Goal: Information Seeking & Learning: Learn about a topic

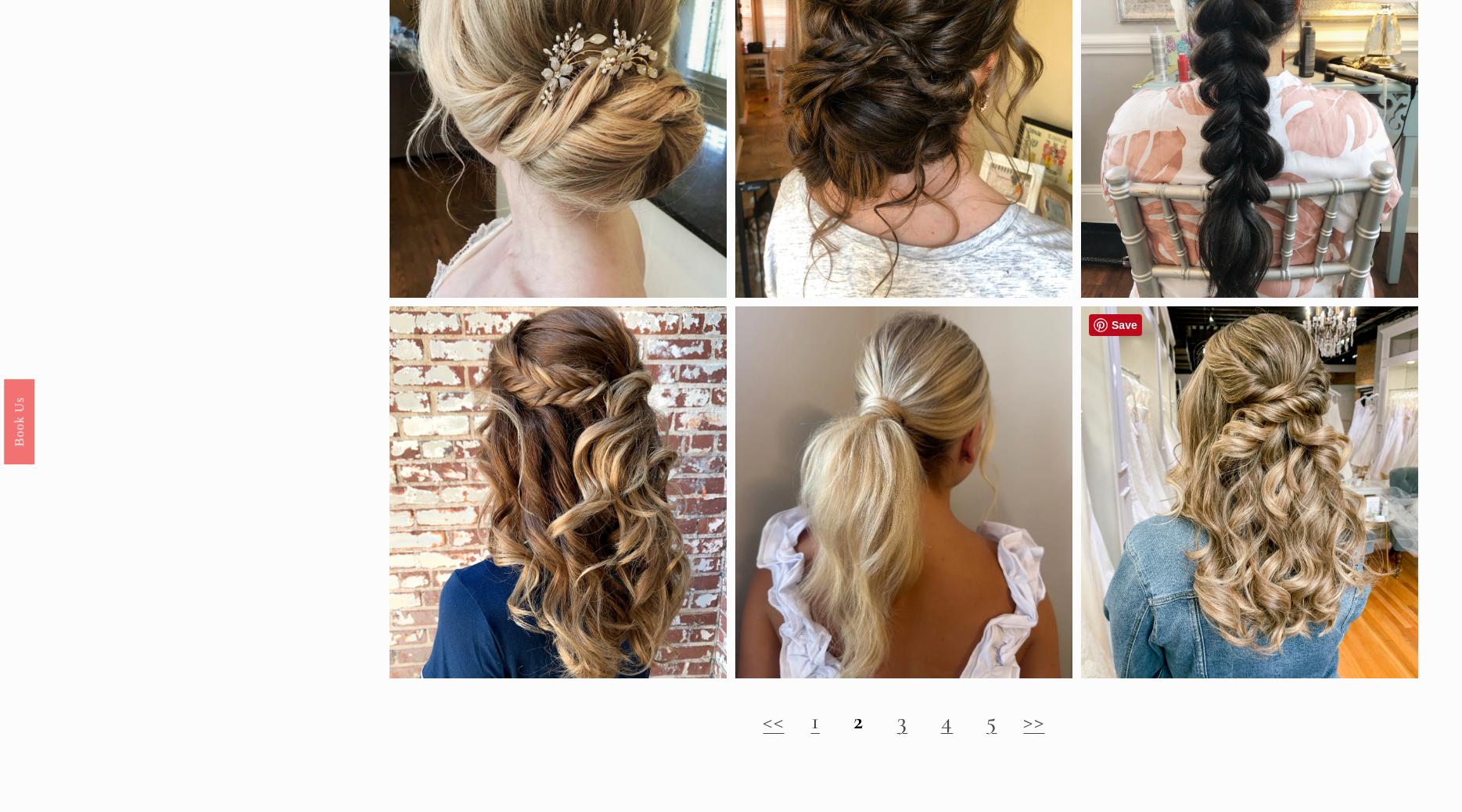
scroll to position [1834, 0]
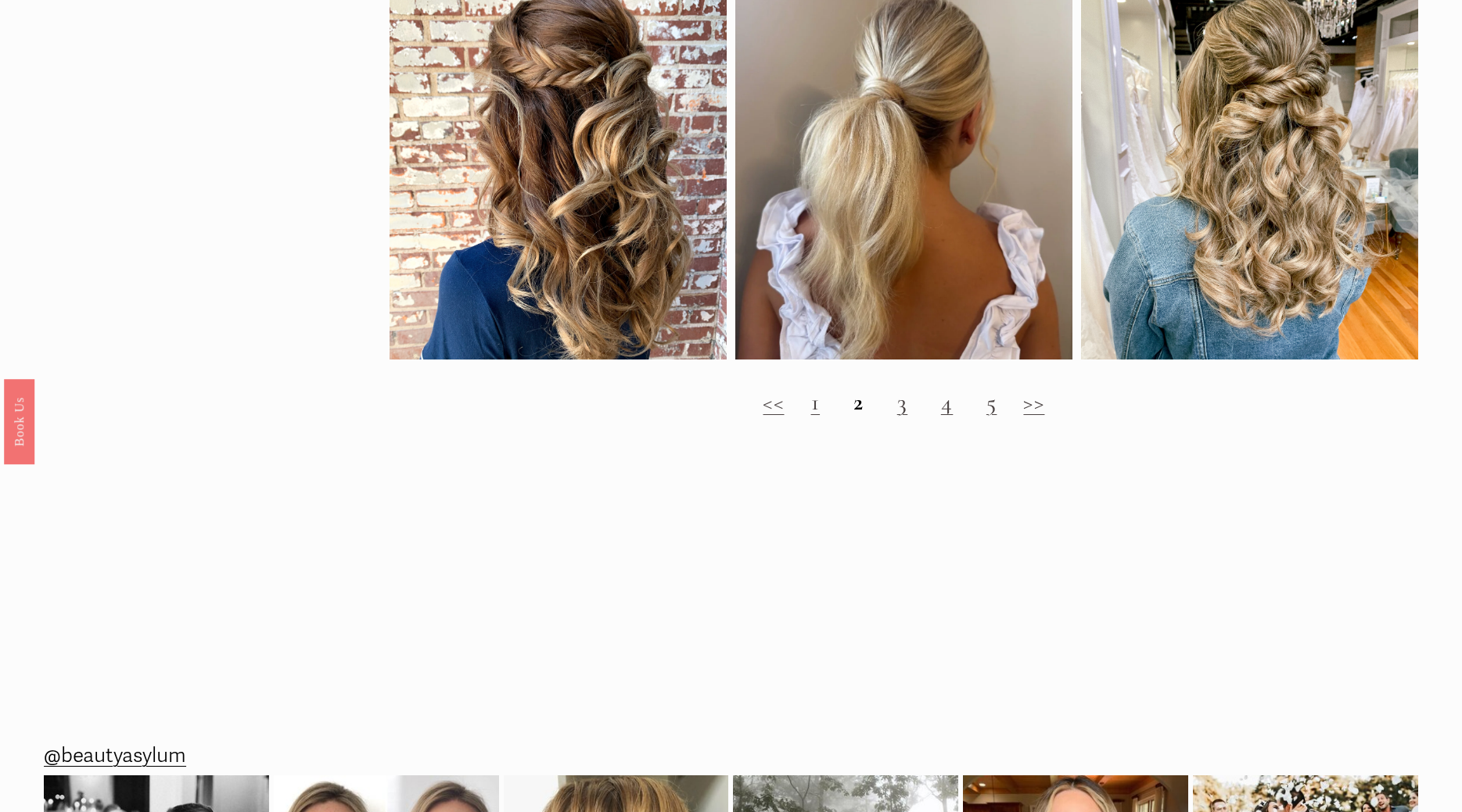
click at [1027, 402] on link ">>" at bounding box center [1033, 402] width 21 height 29
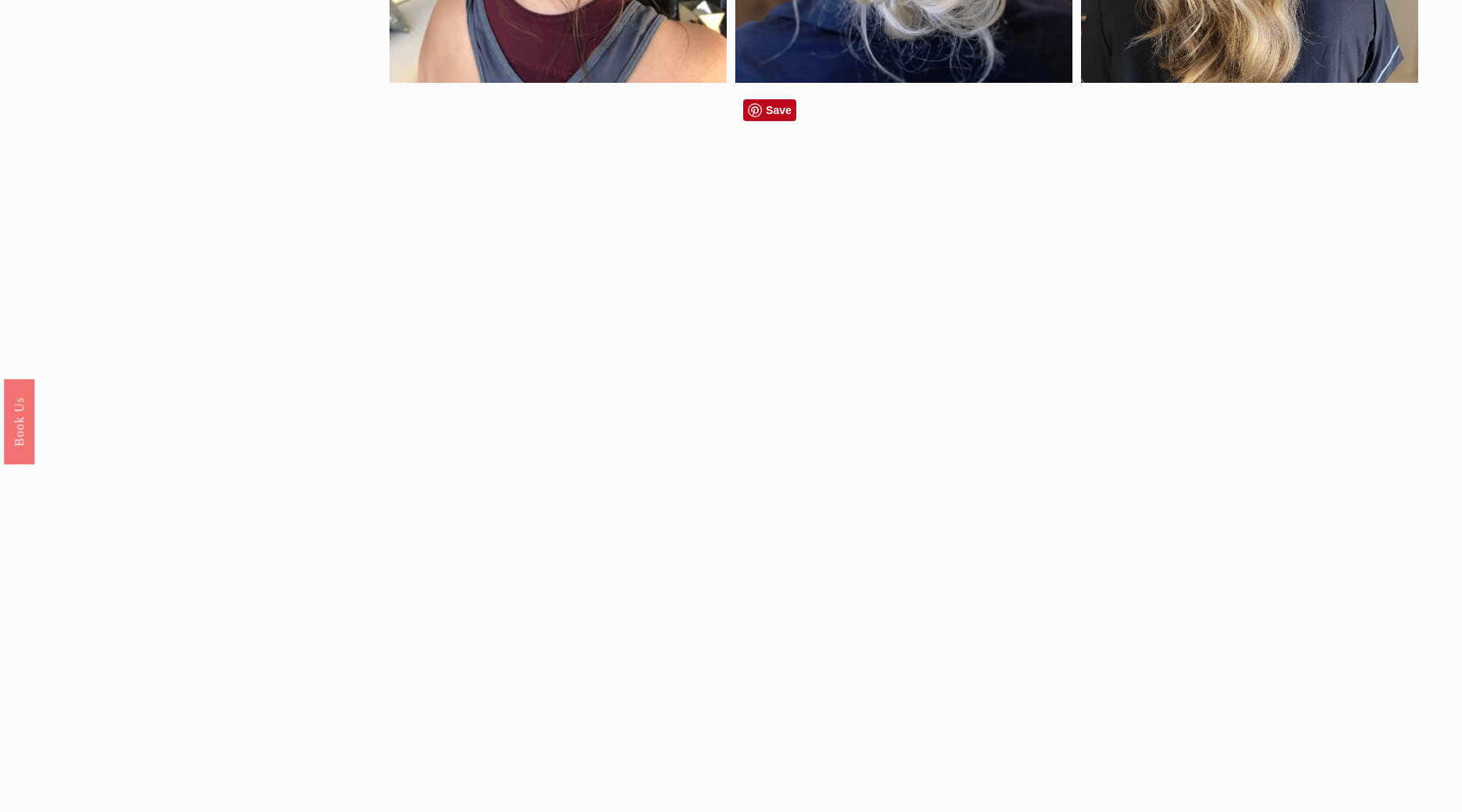
scroll to position [1435, 0]
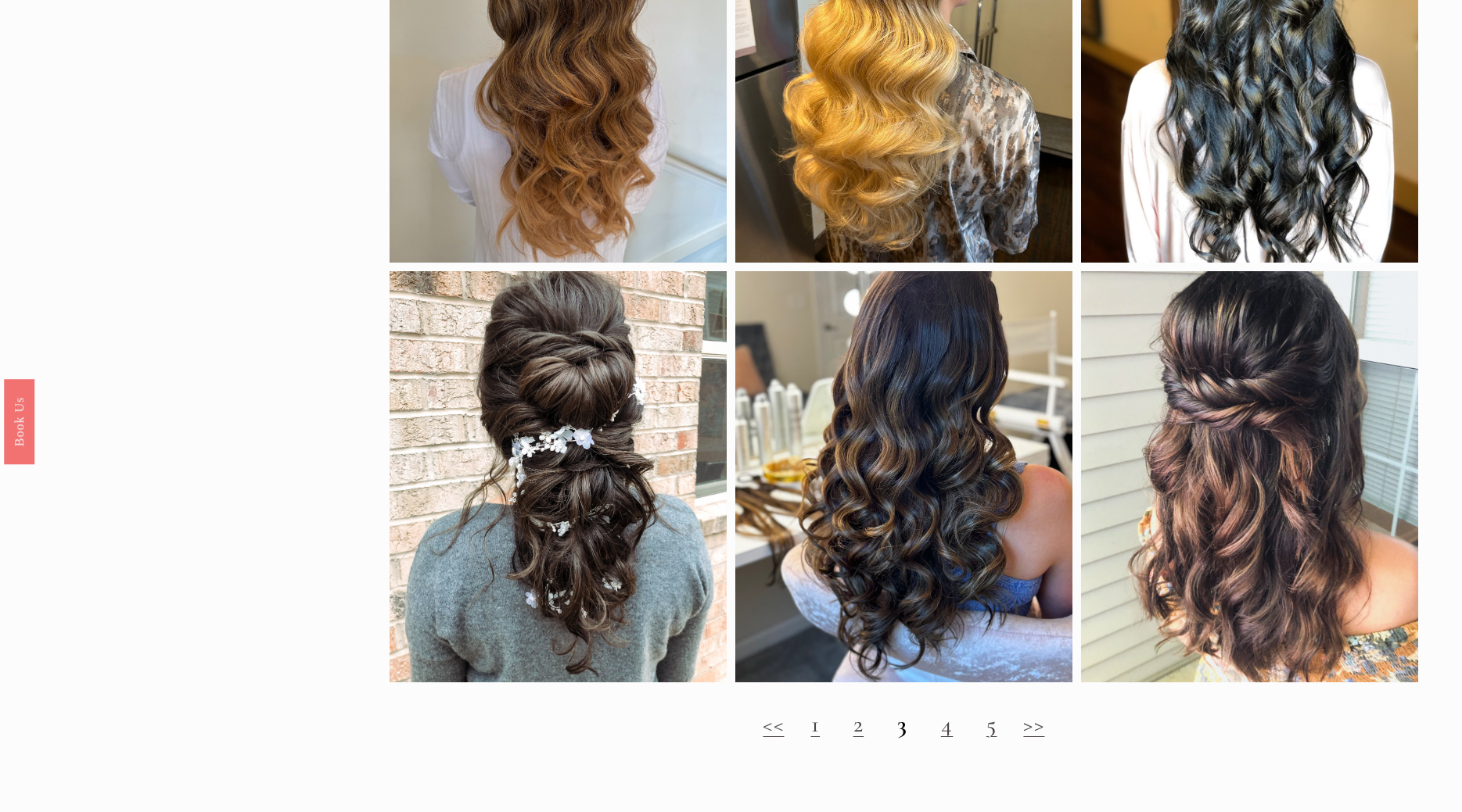
click at [1024, 727] on h2 "<< 1 2 3 4 5 >>" at bounding box center [903, 724] width 1028 height 27
click at [1037, 730] on link ">>" at bounding box center [1033, 725] width 21 height 29
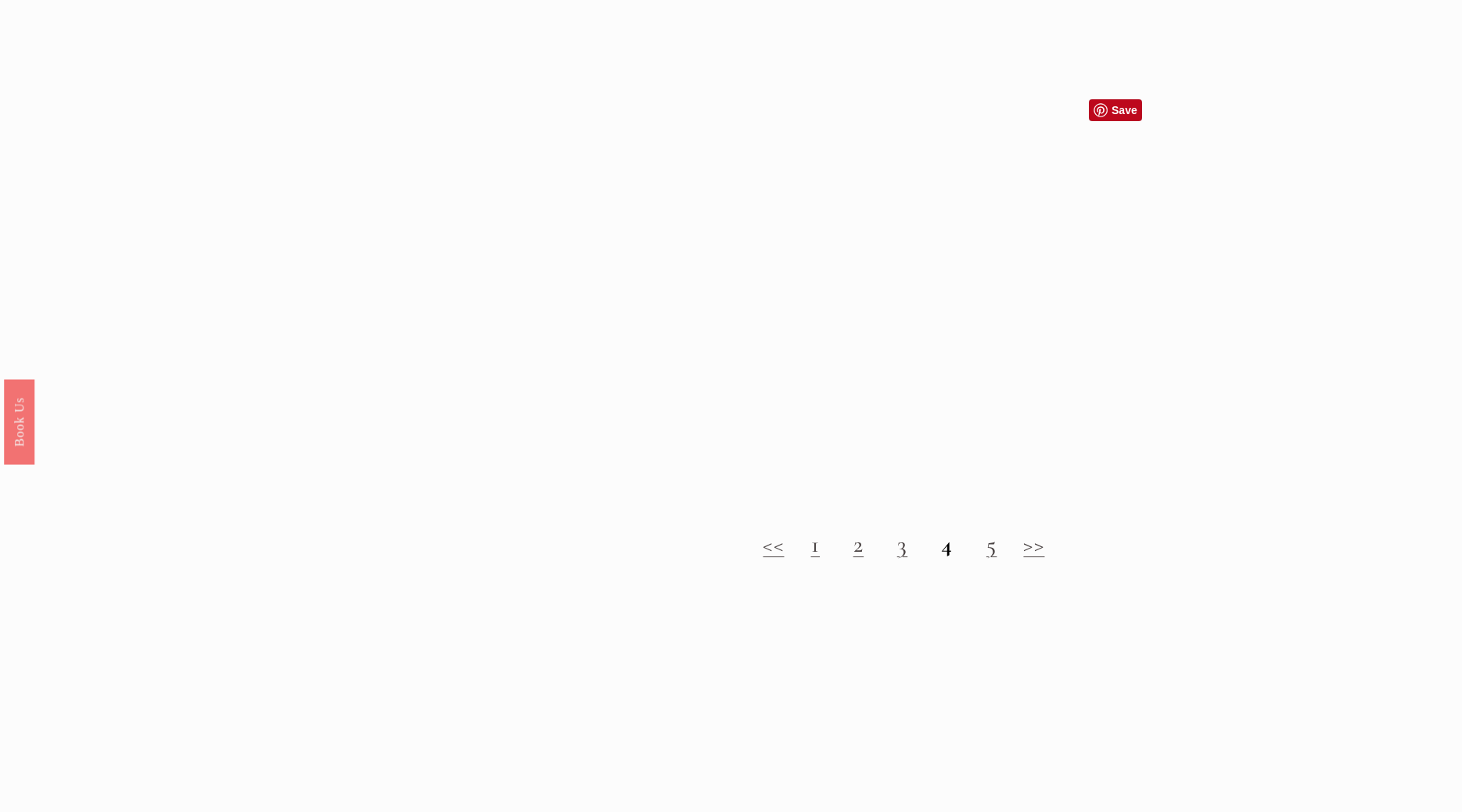
scroll to position [1675, 0]
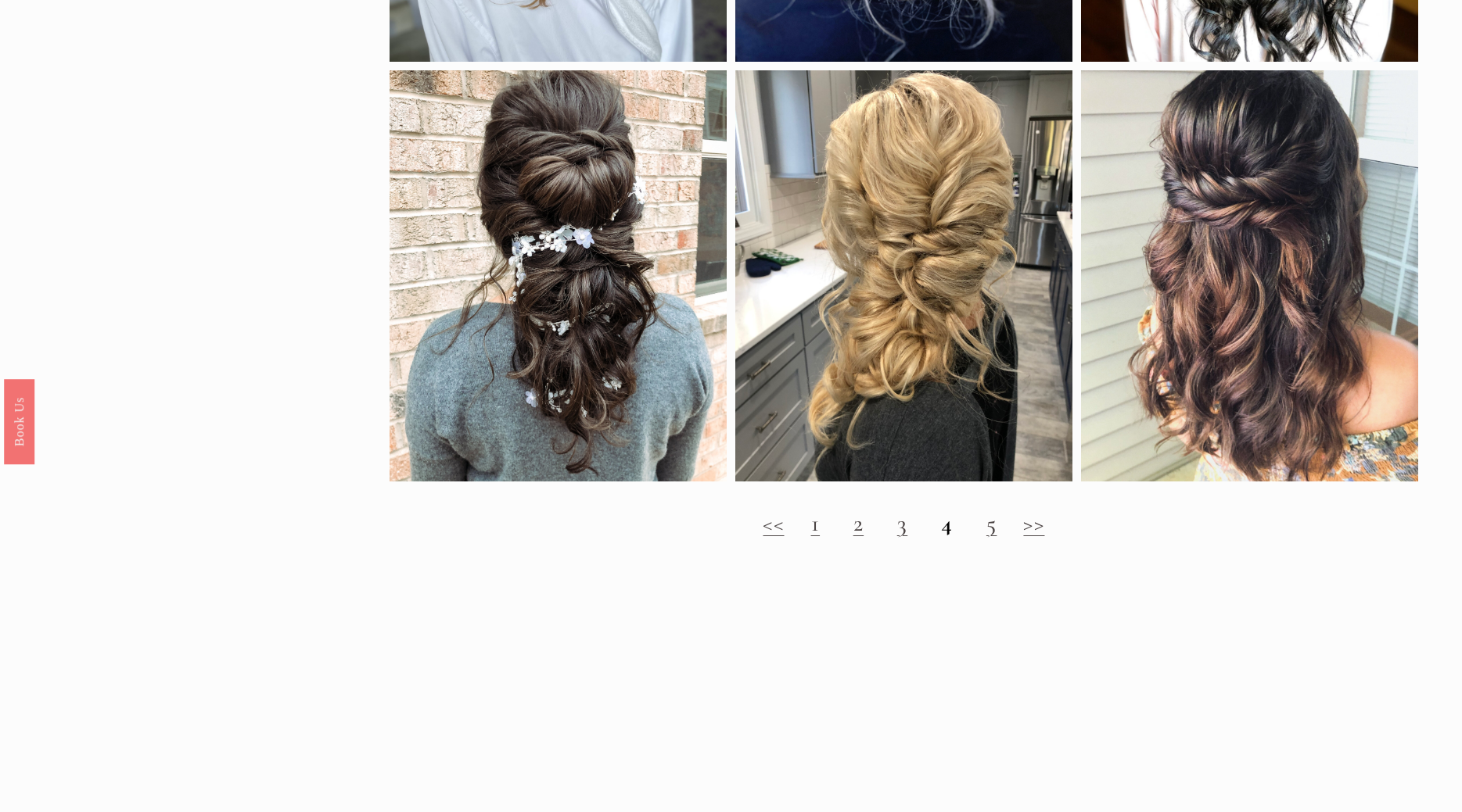
click at [992, 521] on link "5" at bounding box center [992, 523] width 11 height 29
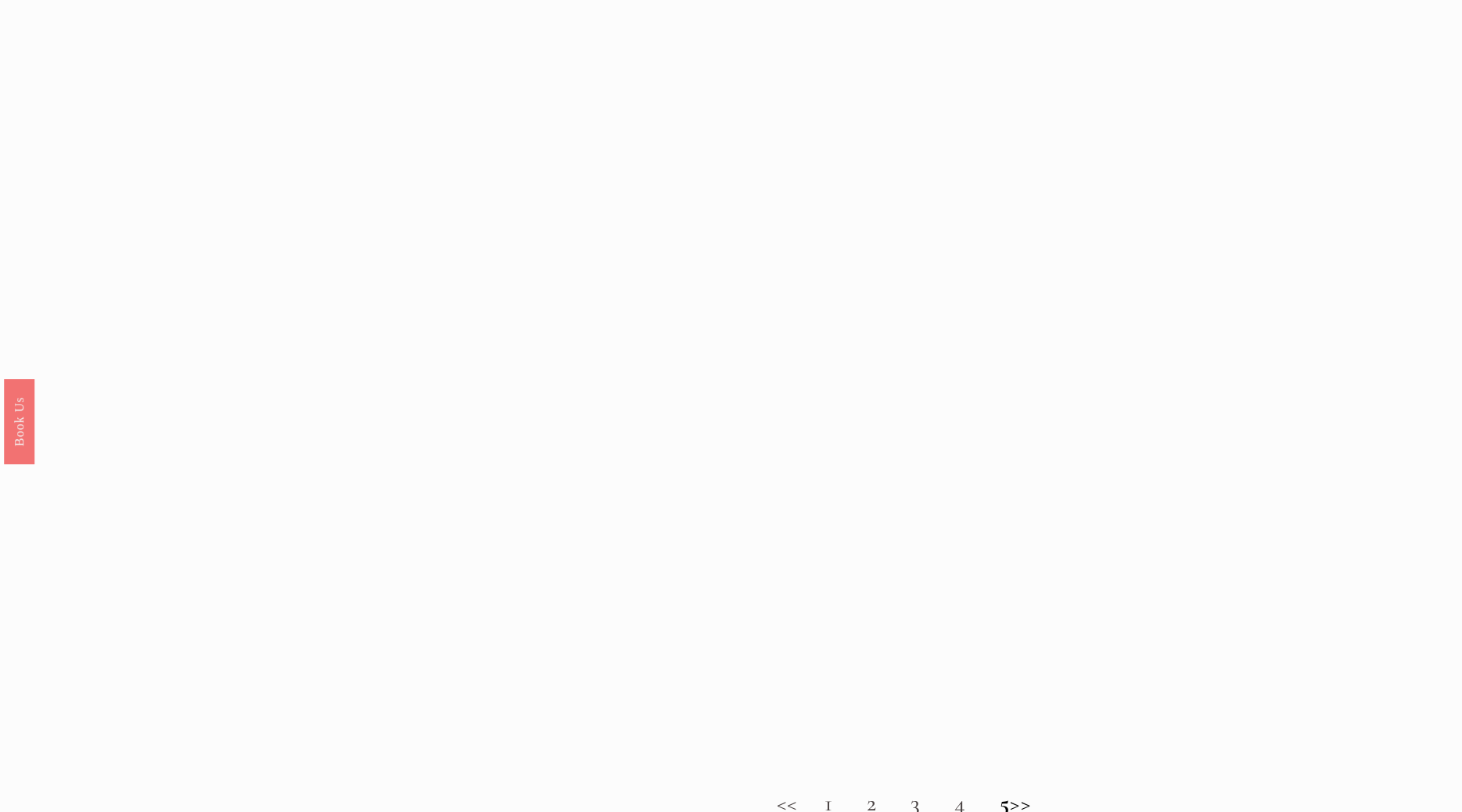
scroll to position [1435, 0]
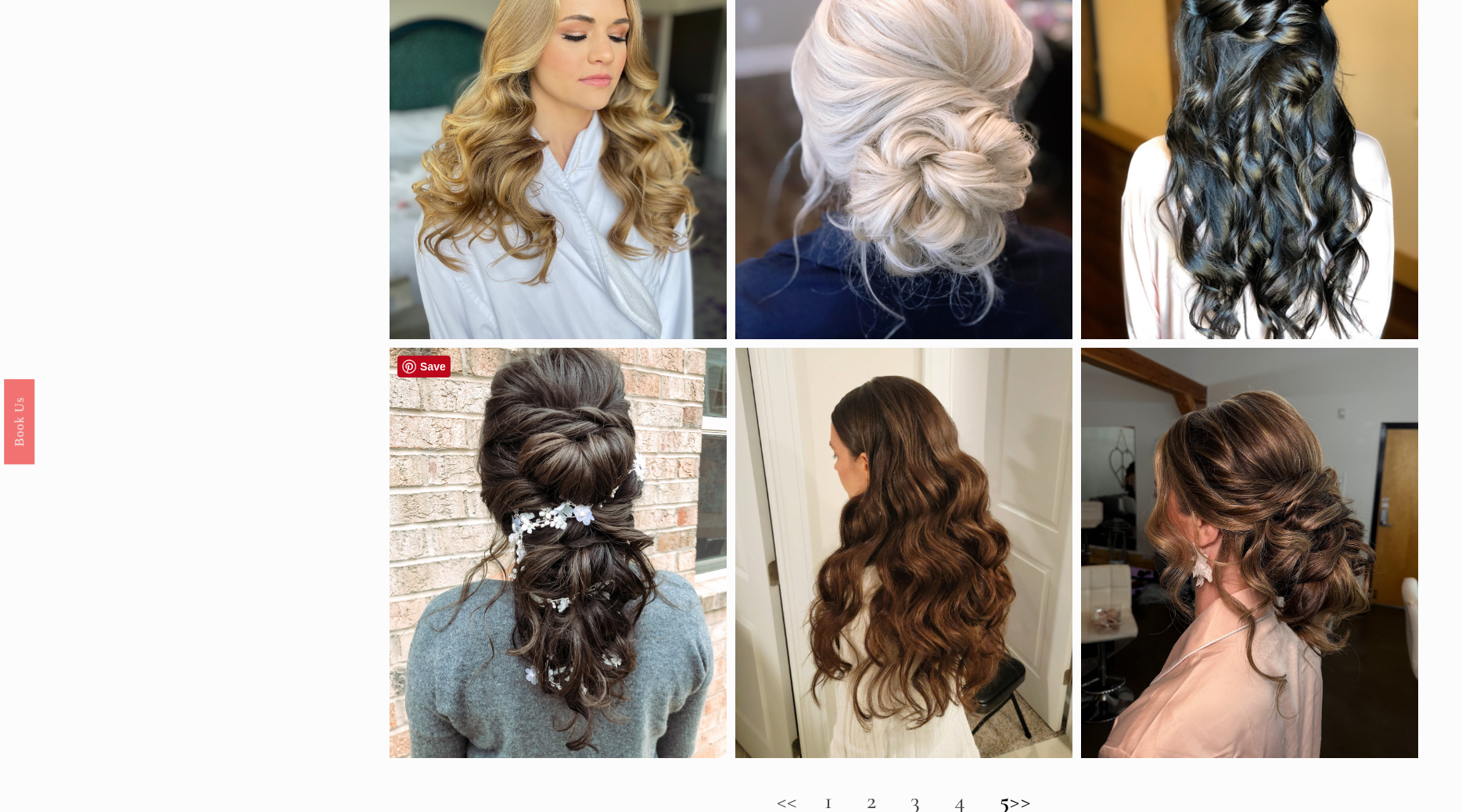
click at [569, 517] on div at bounding box center [557, 553] width 337 height 410
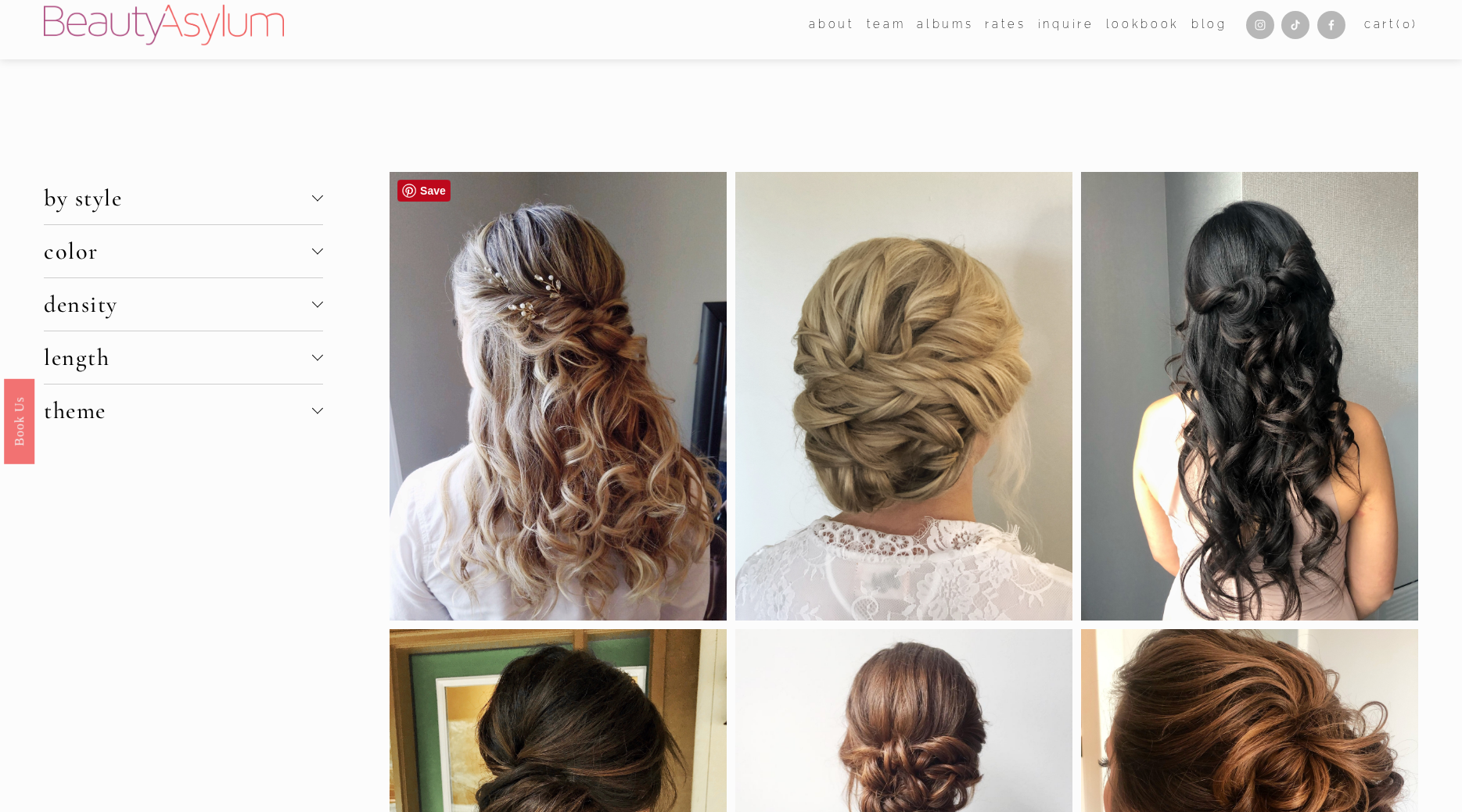
scroll to position [0, 0]
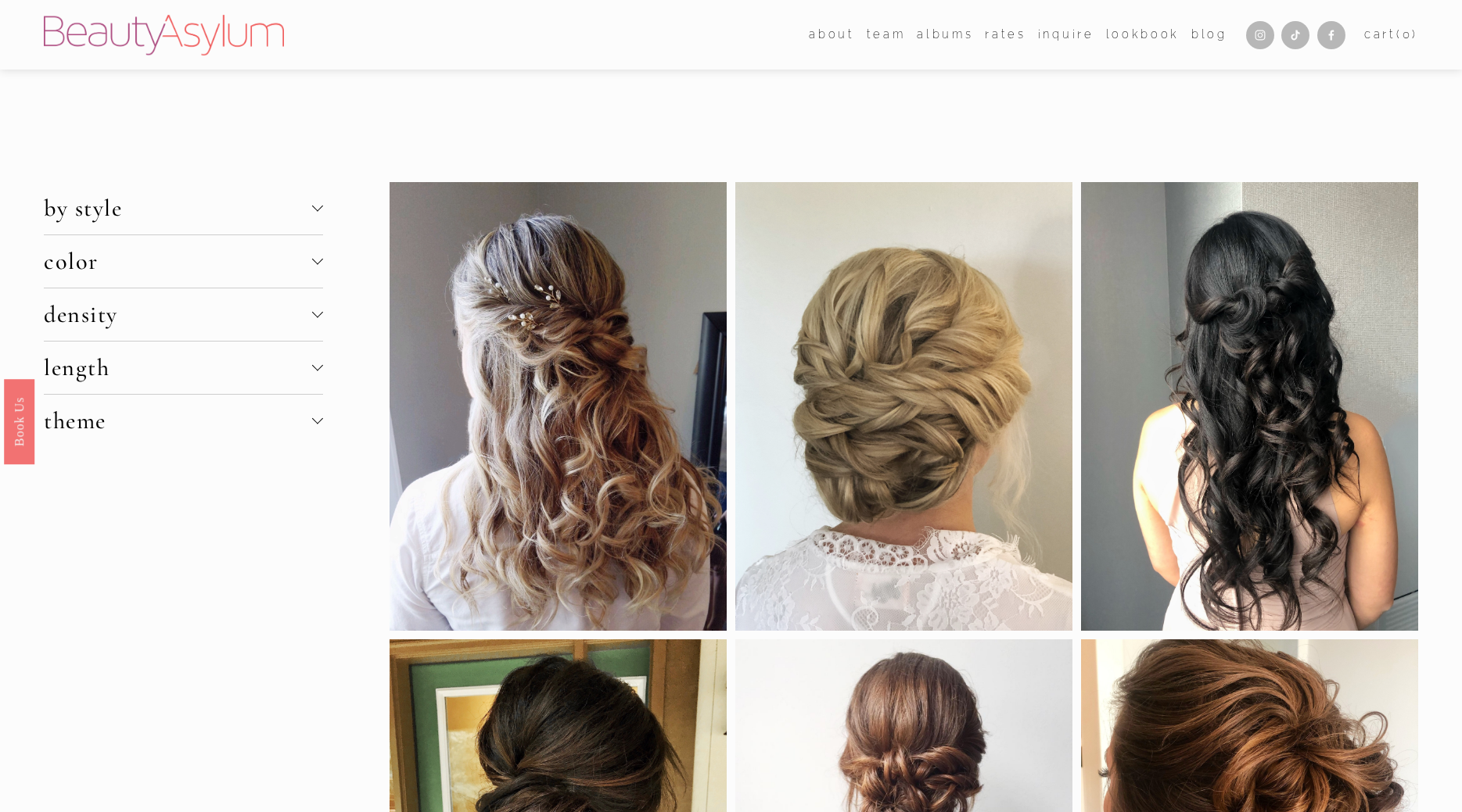
click at [72, 366] on span "length" at bounding box center [178, 368] width 269 height 29
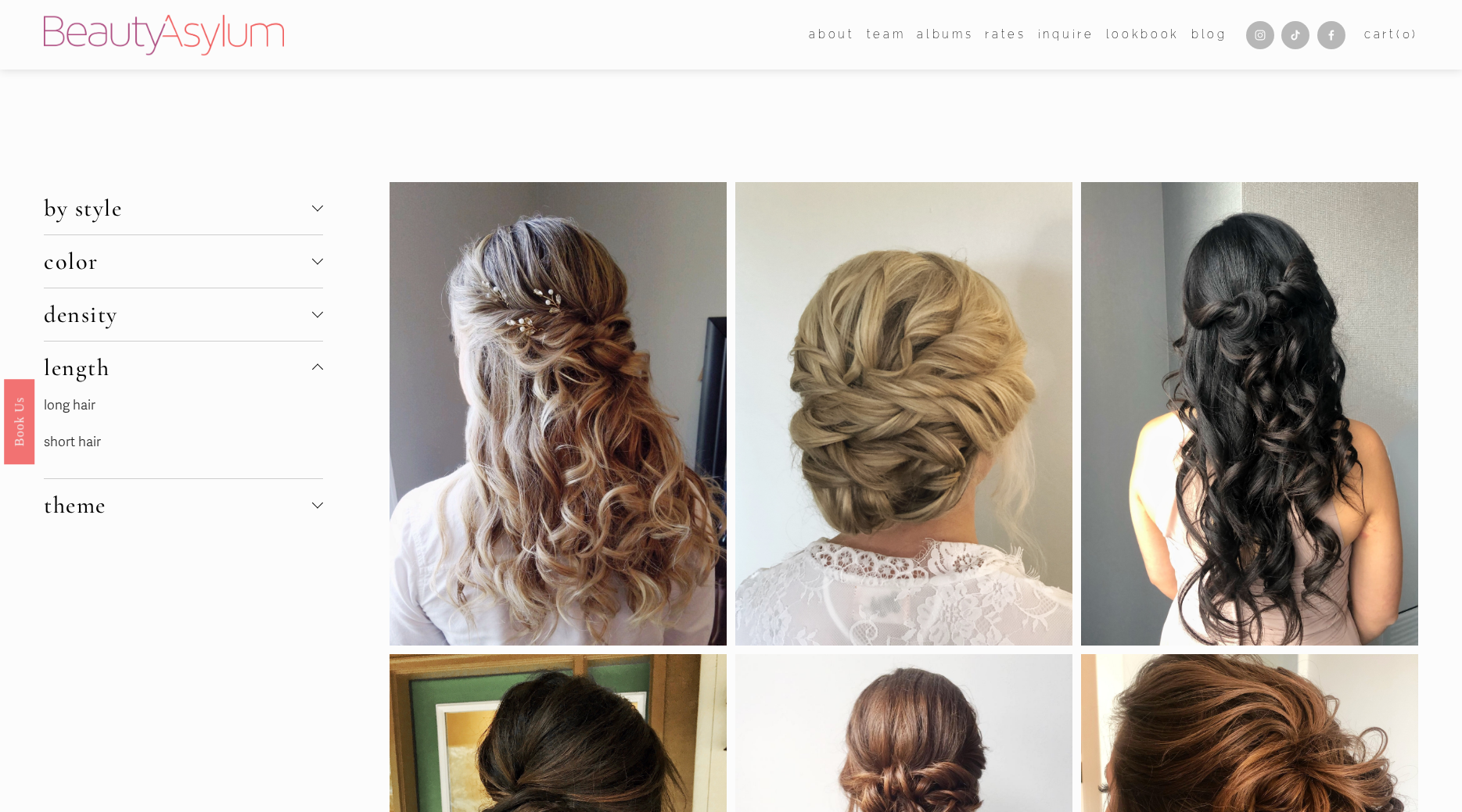
click at [65, 400] on link "long hair" at bounding box center [69, 406] width 52 height 16
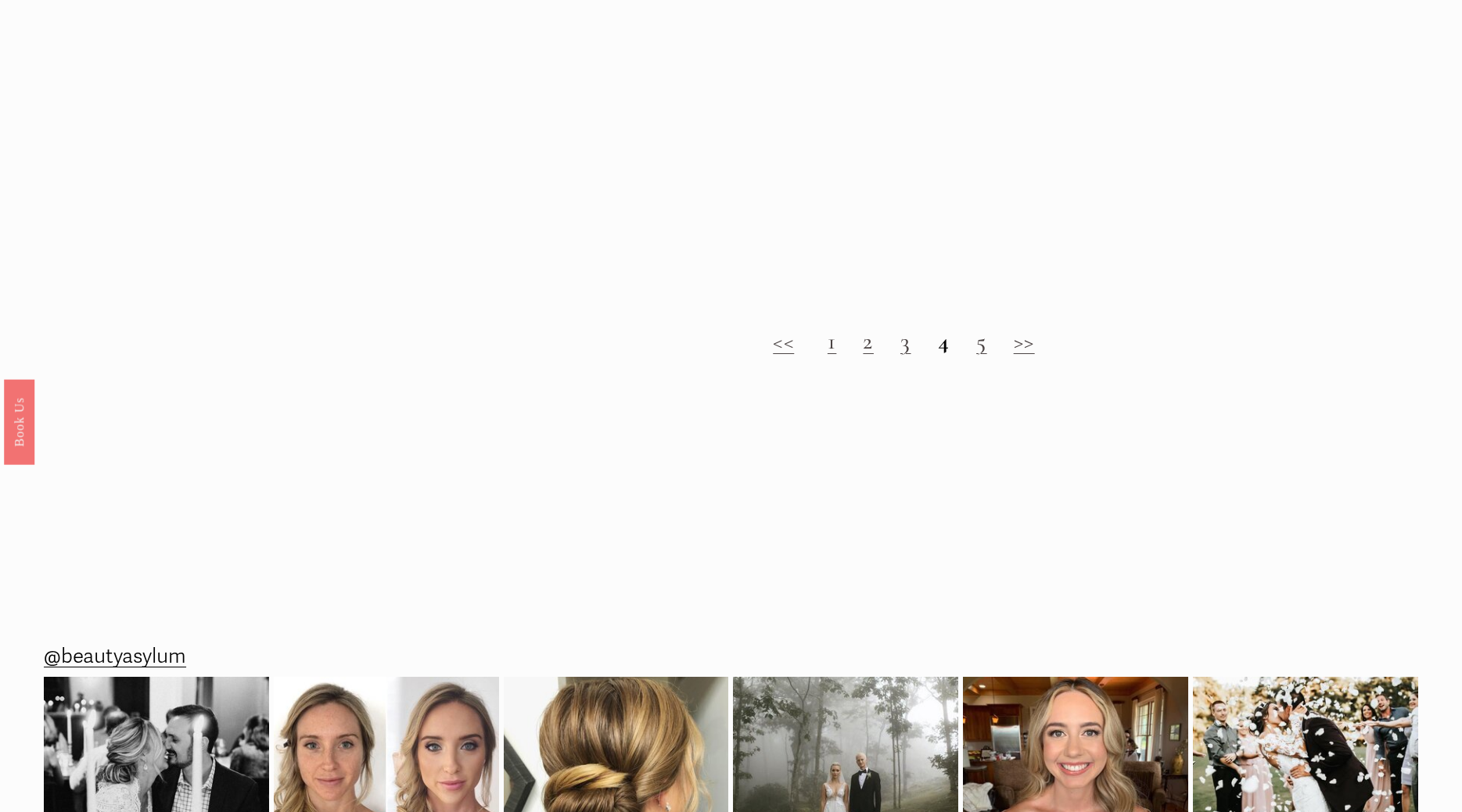
scroll to position [2620, 0]
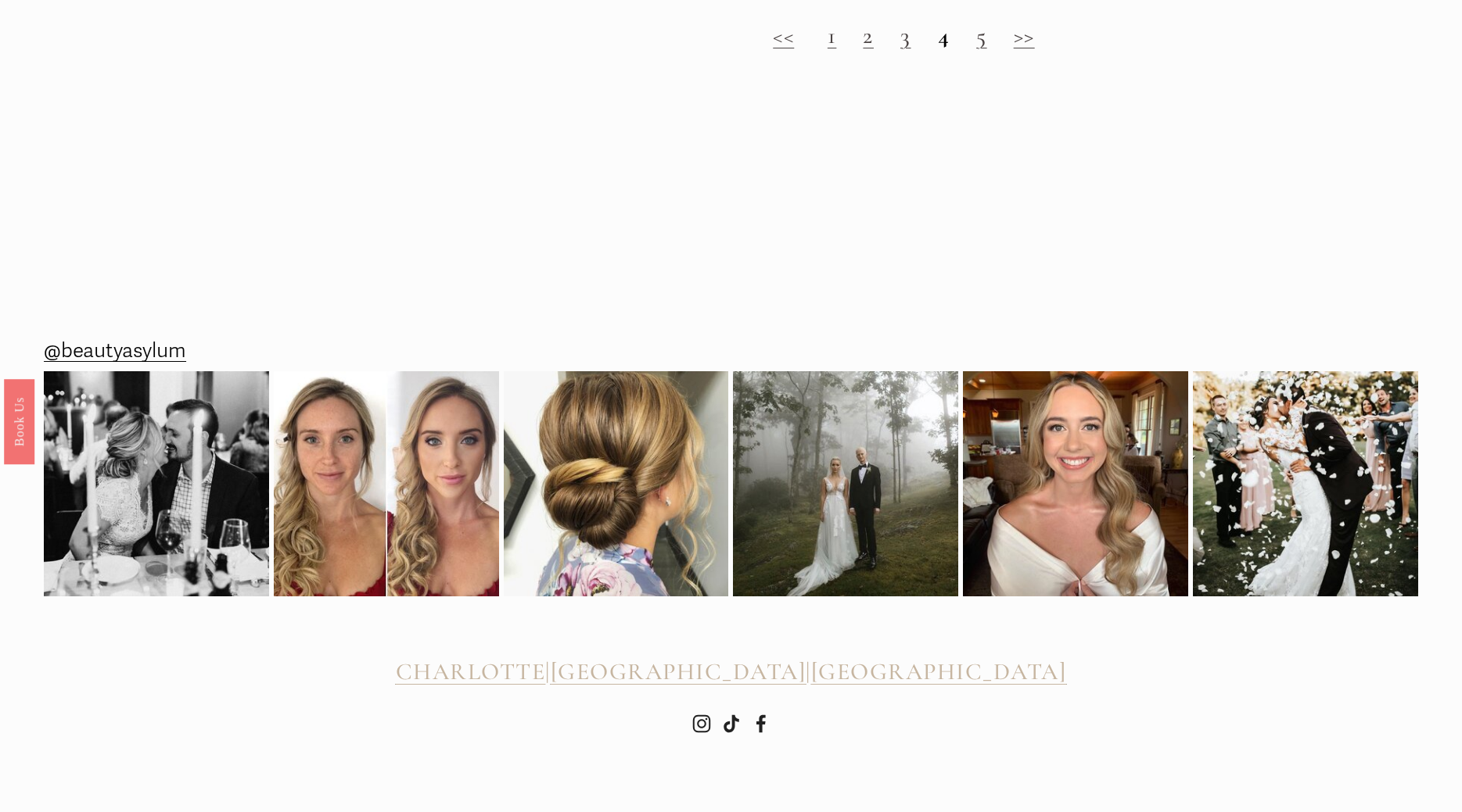
click at [546, 678] on span "CHARLOTTE" at bounding box center [470, 672] width 150 height 29
click at [833, 45] on link "1" at bounding box center [832, 35] width 9 height 29
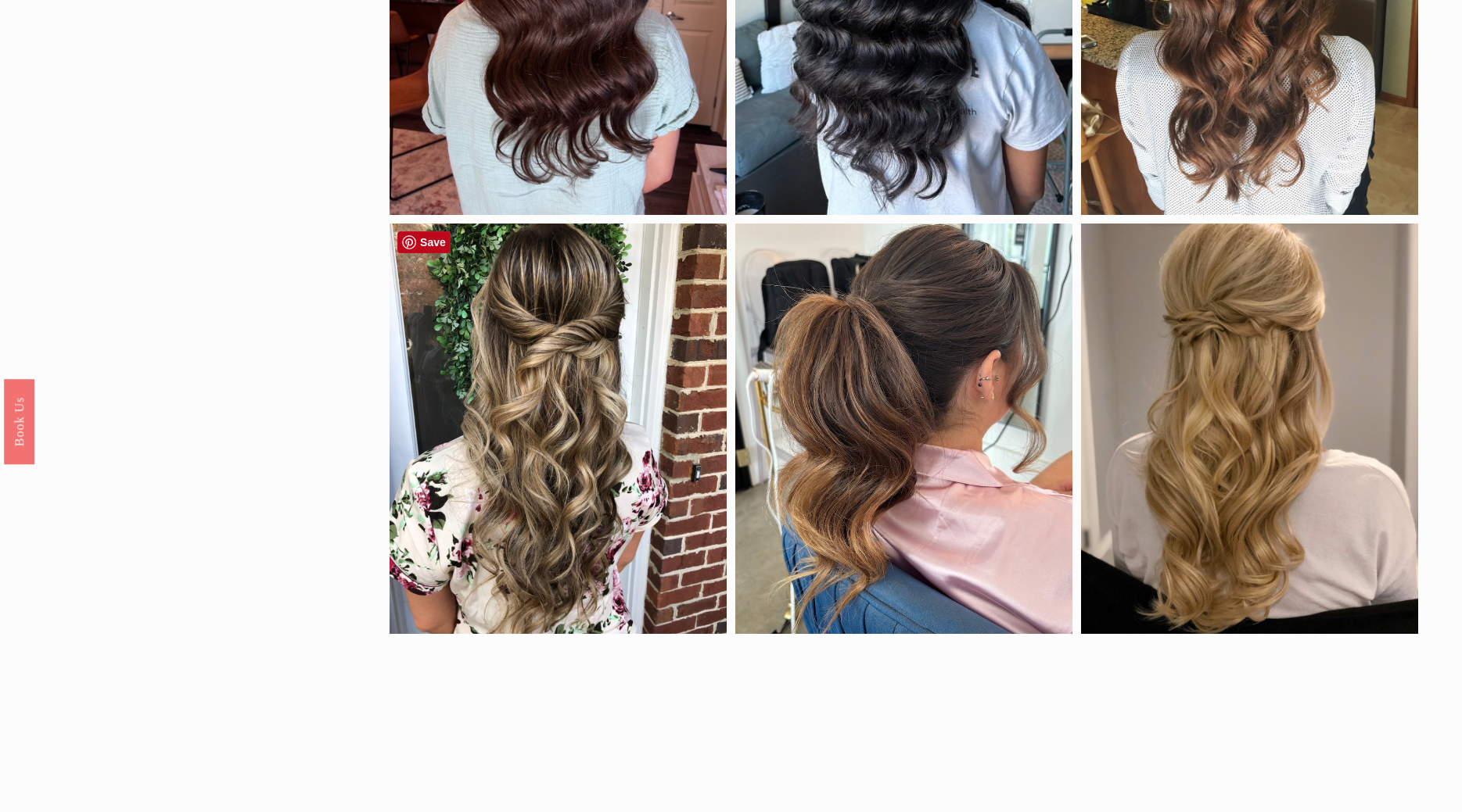
scroll to position [1117, 0]
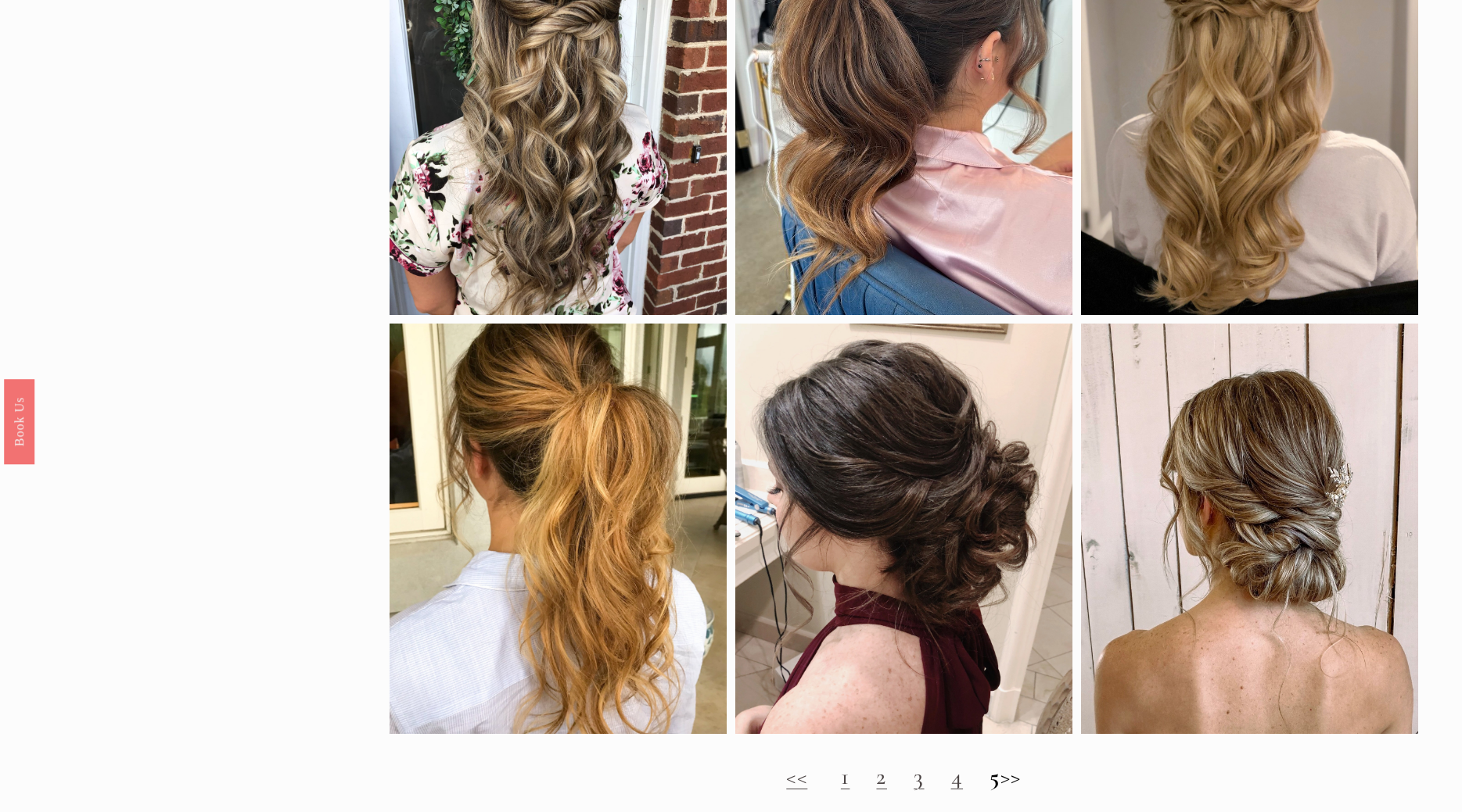
click at [840, 779] on link "1" at bounding box center [845, 777] width 9 height 29
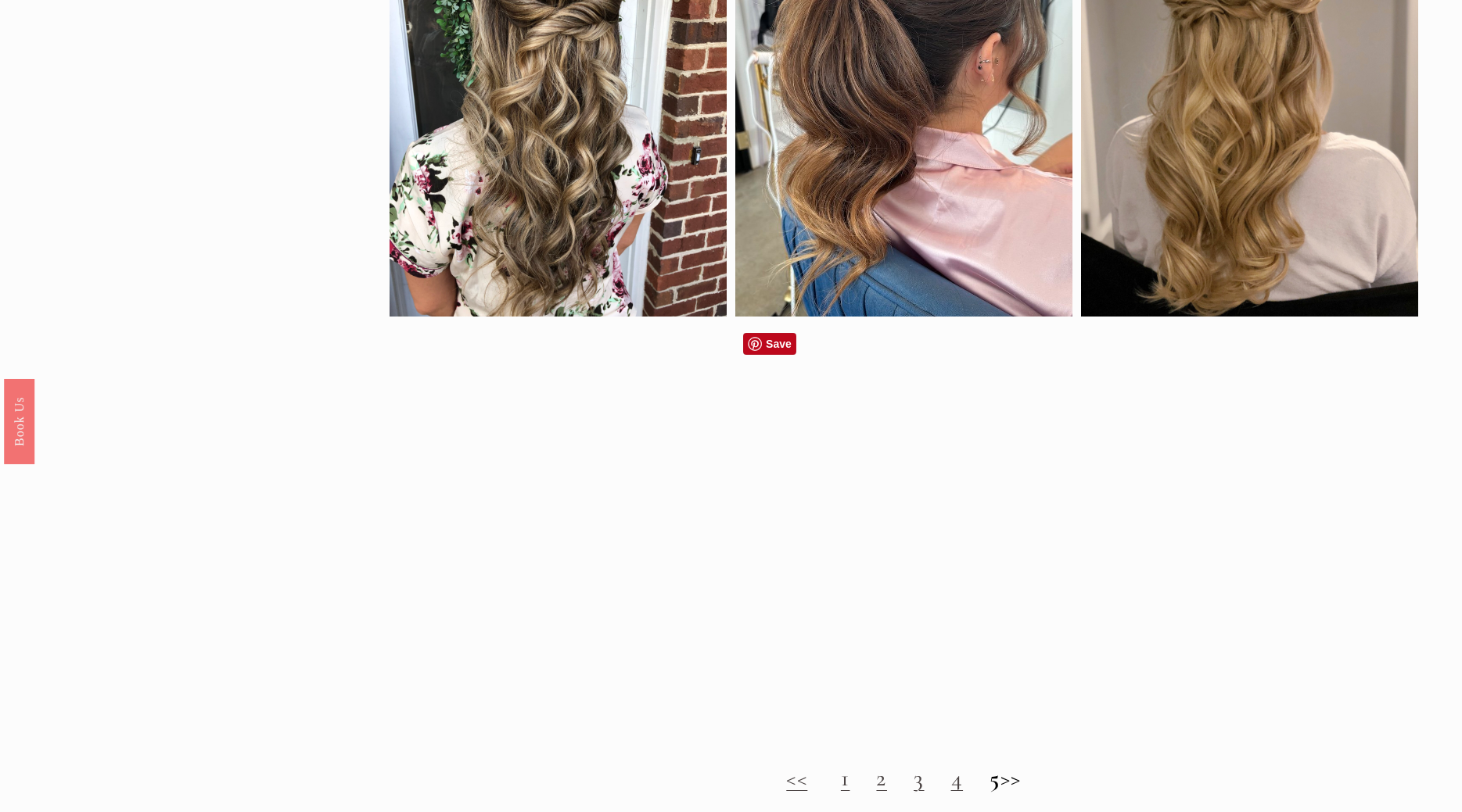
scroll to position [1197, 0]
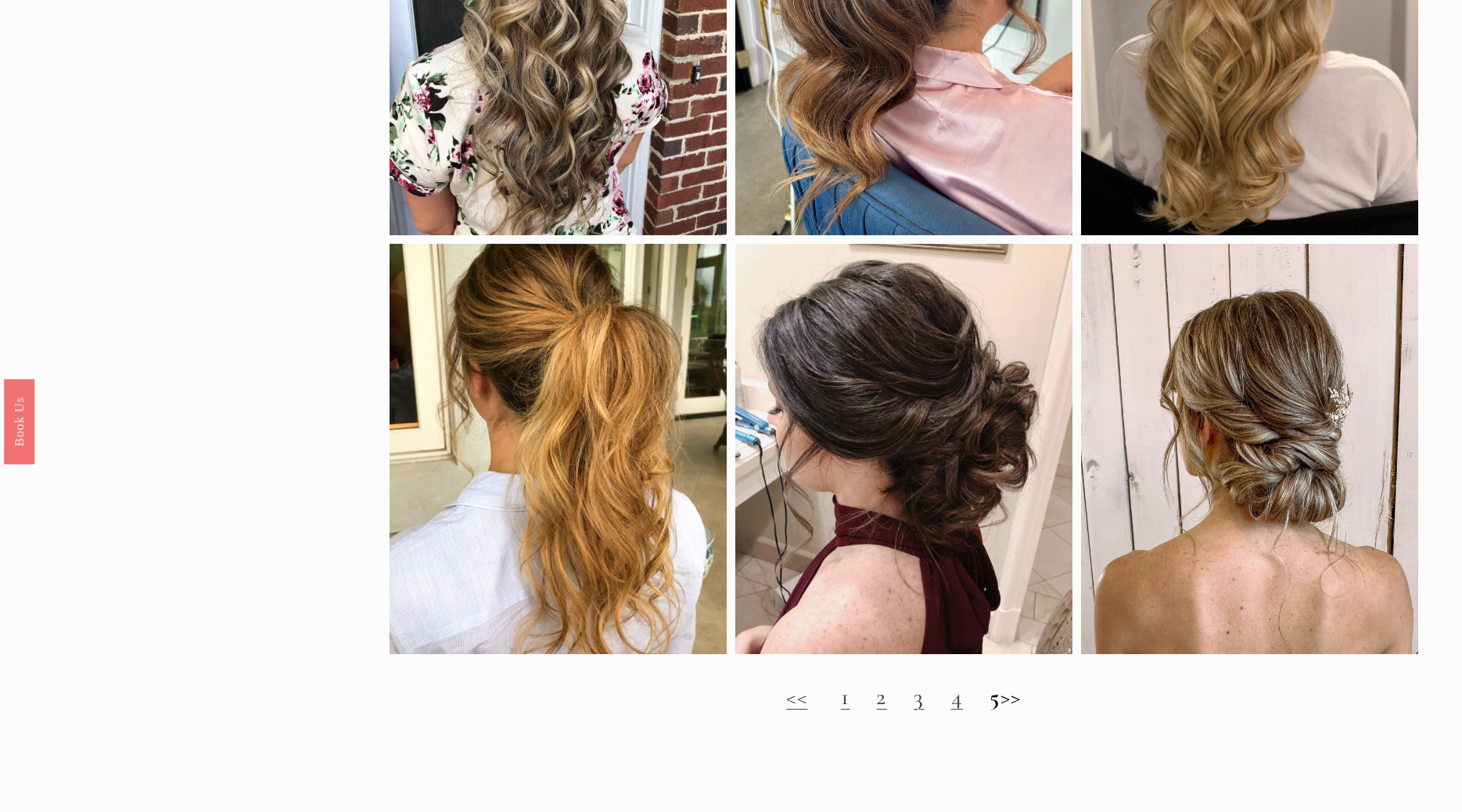
click at [876, 701] on link "2" at bounding box center [881, 697] width 11 height 29
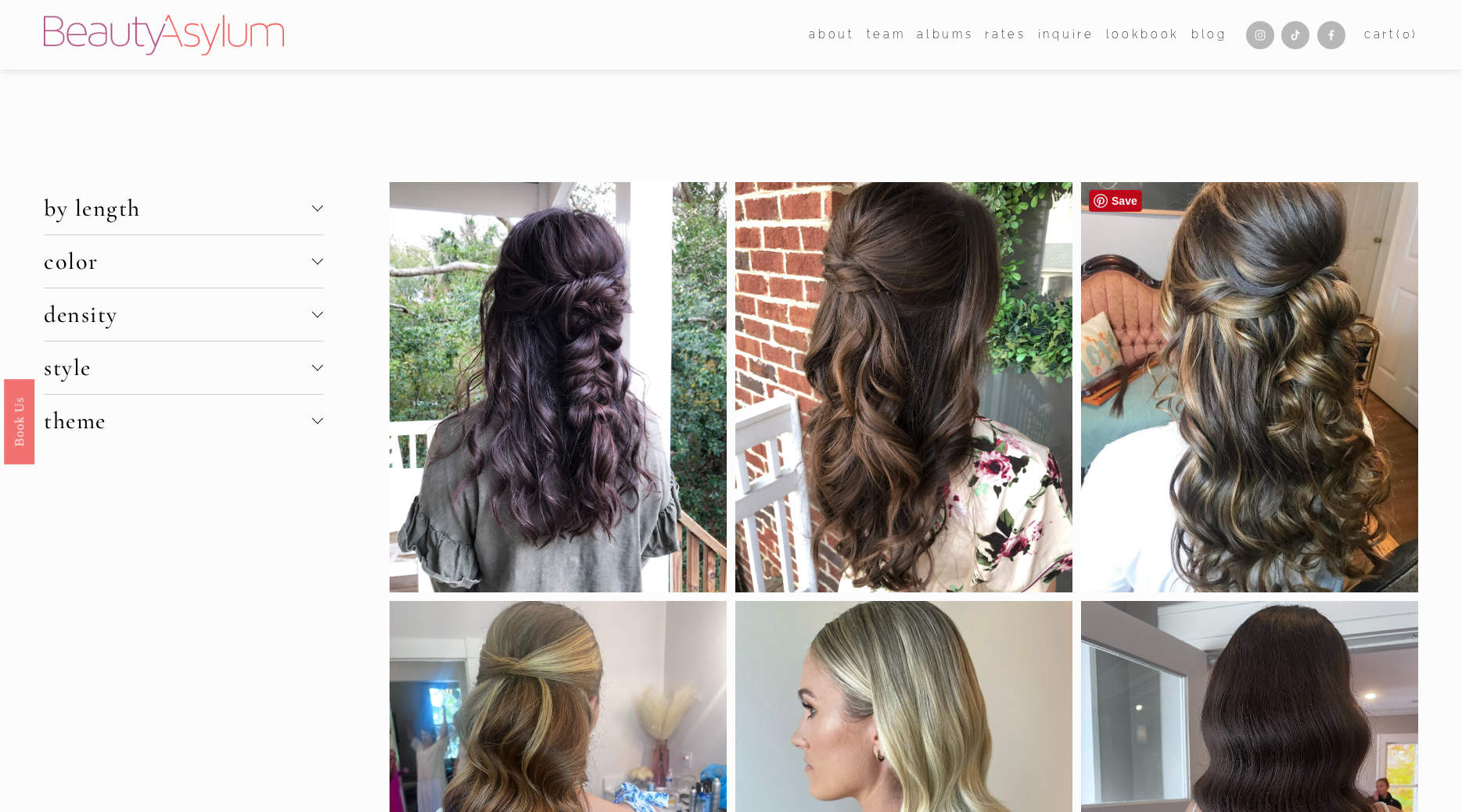
click at [1276, 421] on div at bounding box center [1249, 387] width 337 height 410
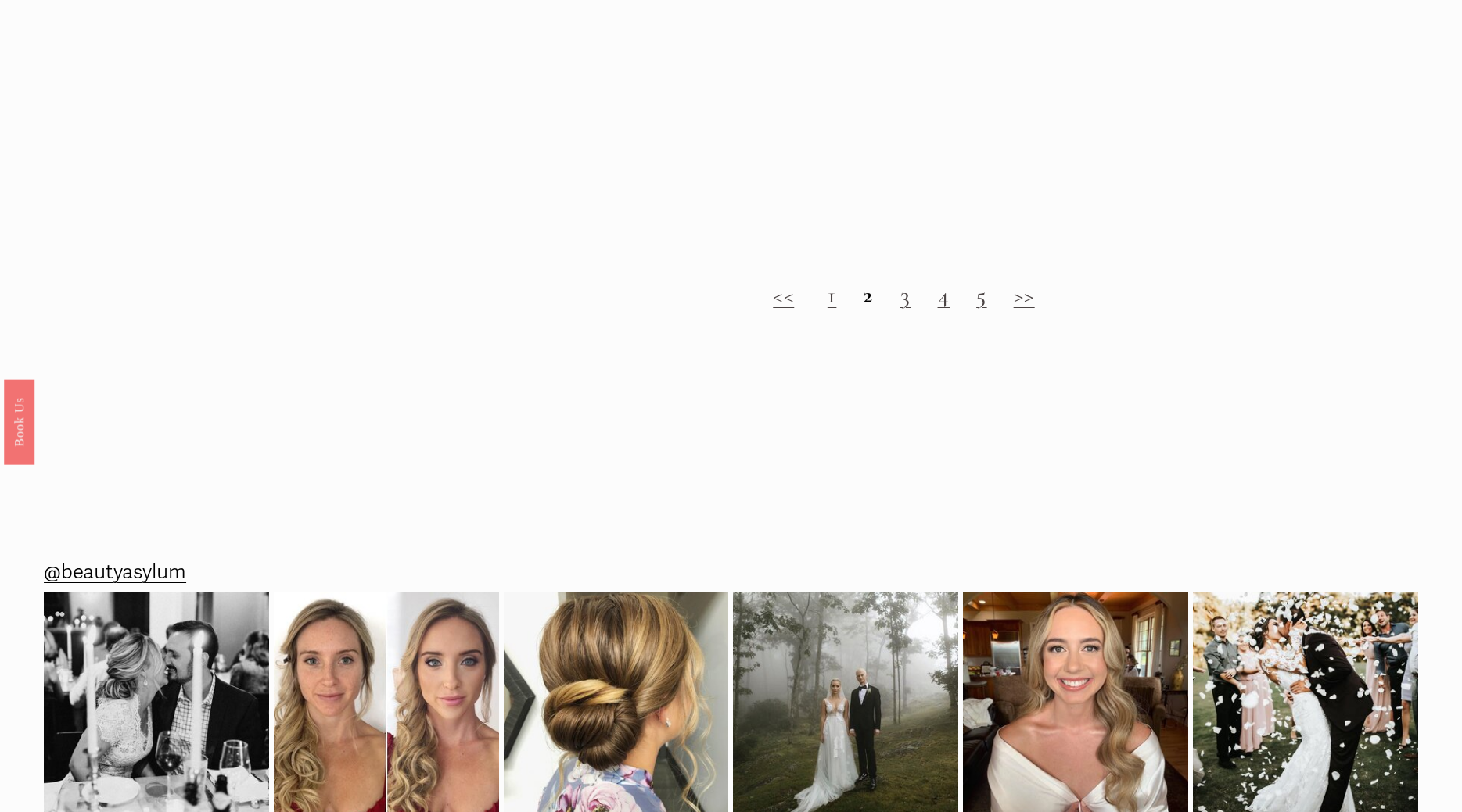
scroll to position [2260, 0]
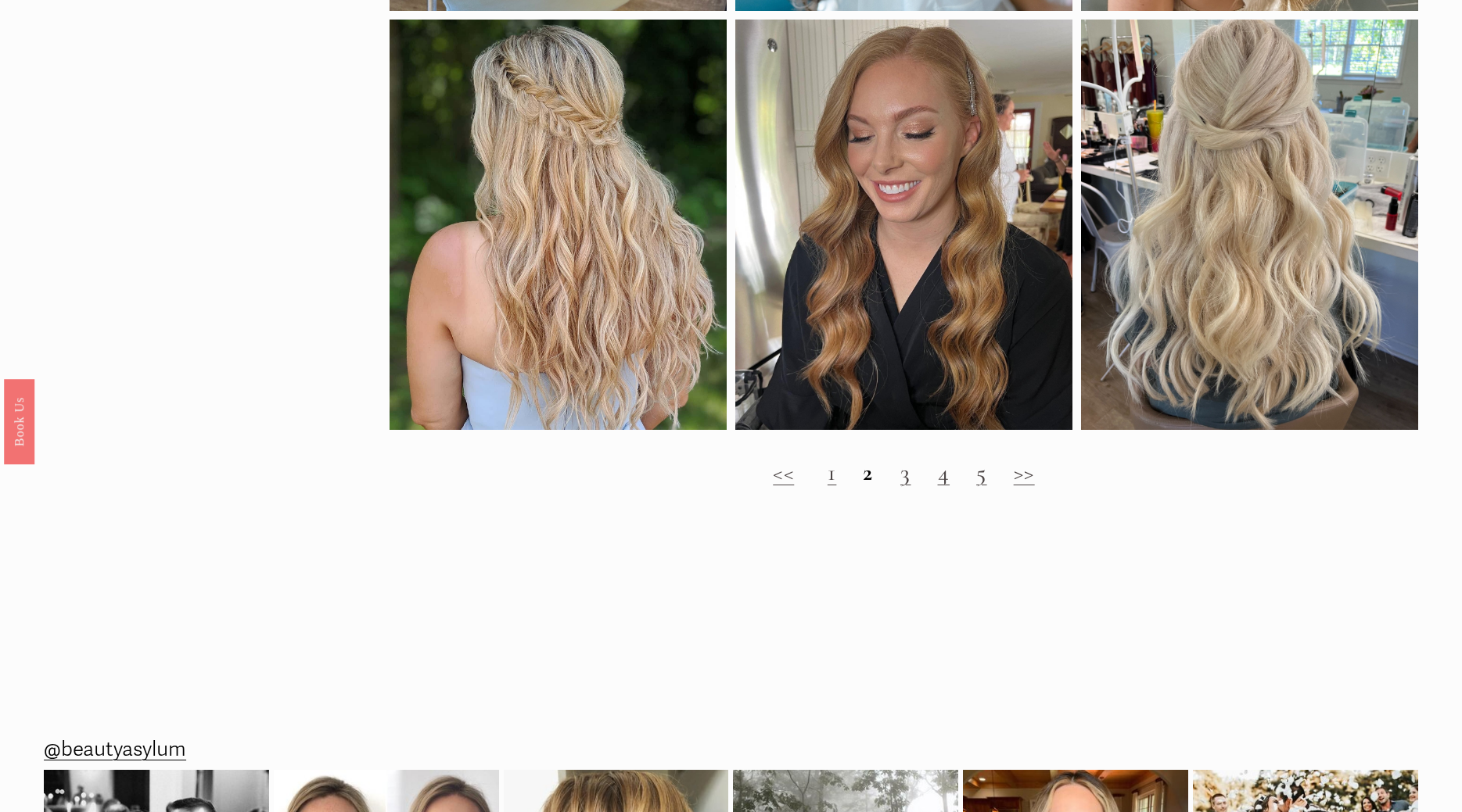
click at [903, 481] on link "3" at bounding box center [906, 473] width 11 height 29
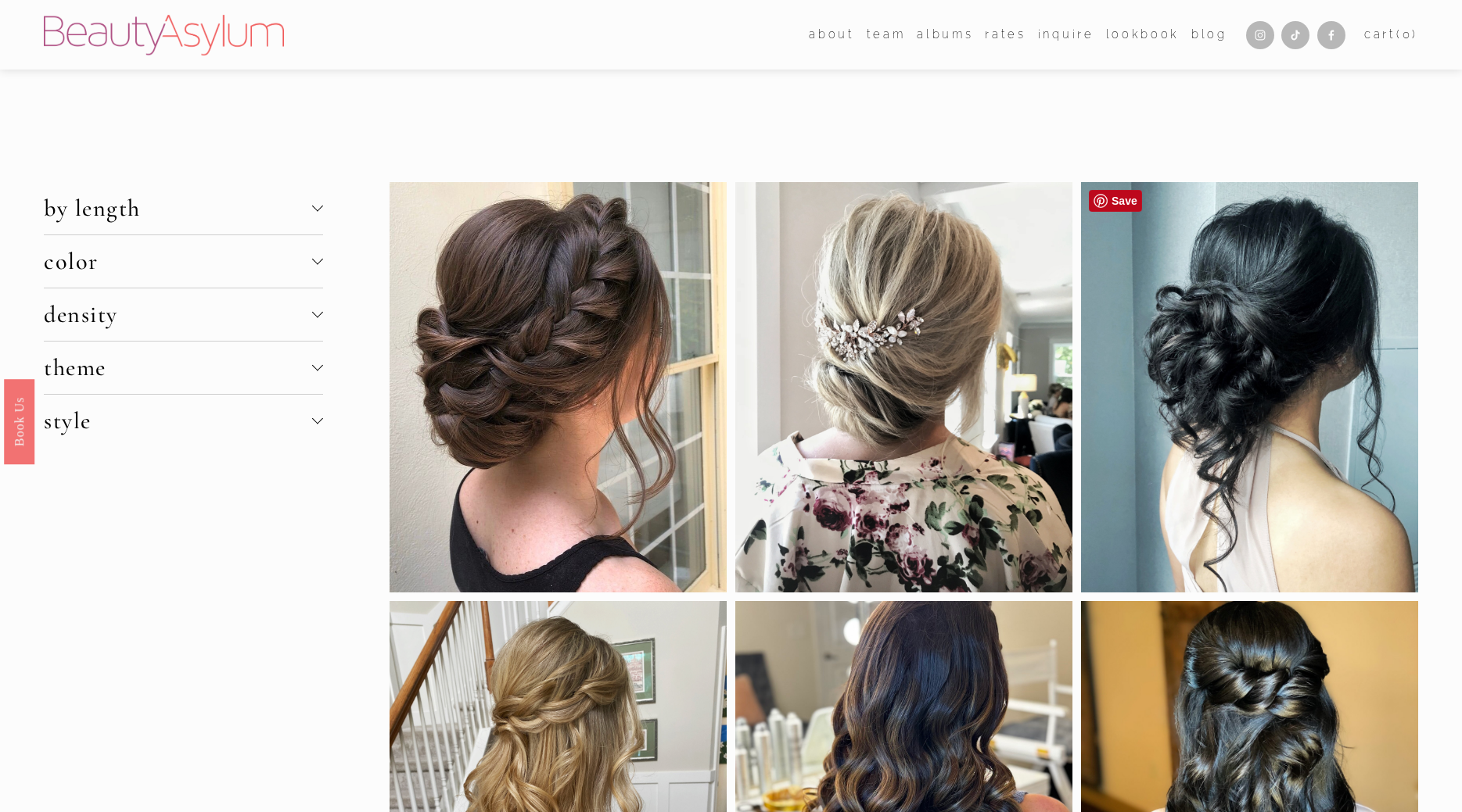
scroll to position [240, 0]
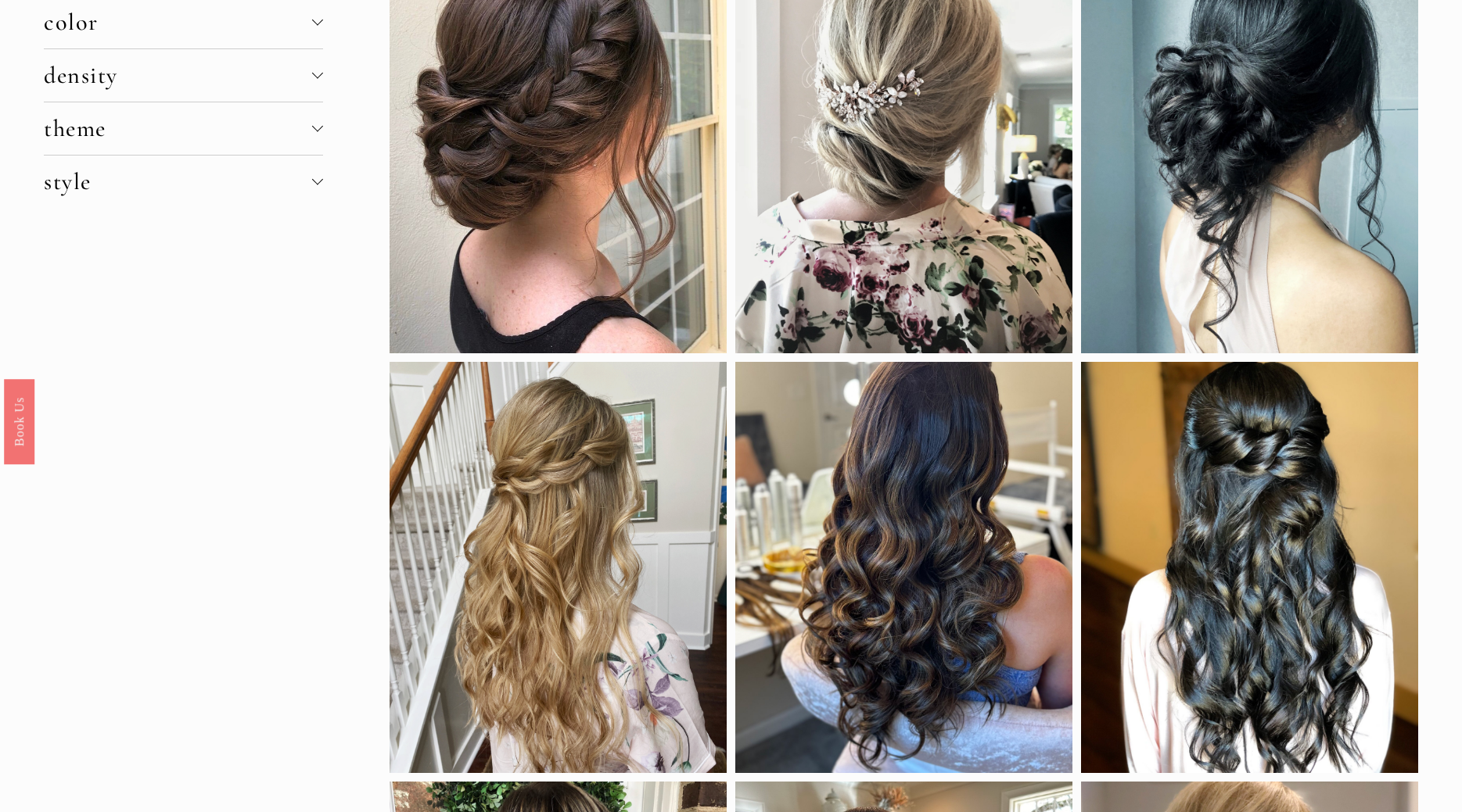
click at [1312, 103] on div at bounding box center [1249, 148] width 337 height 410
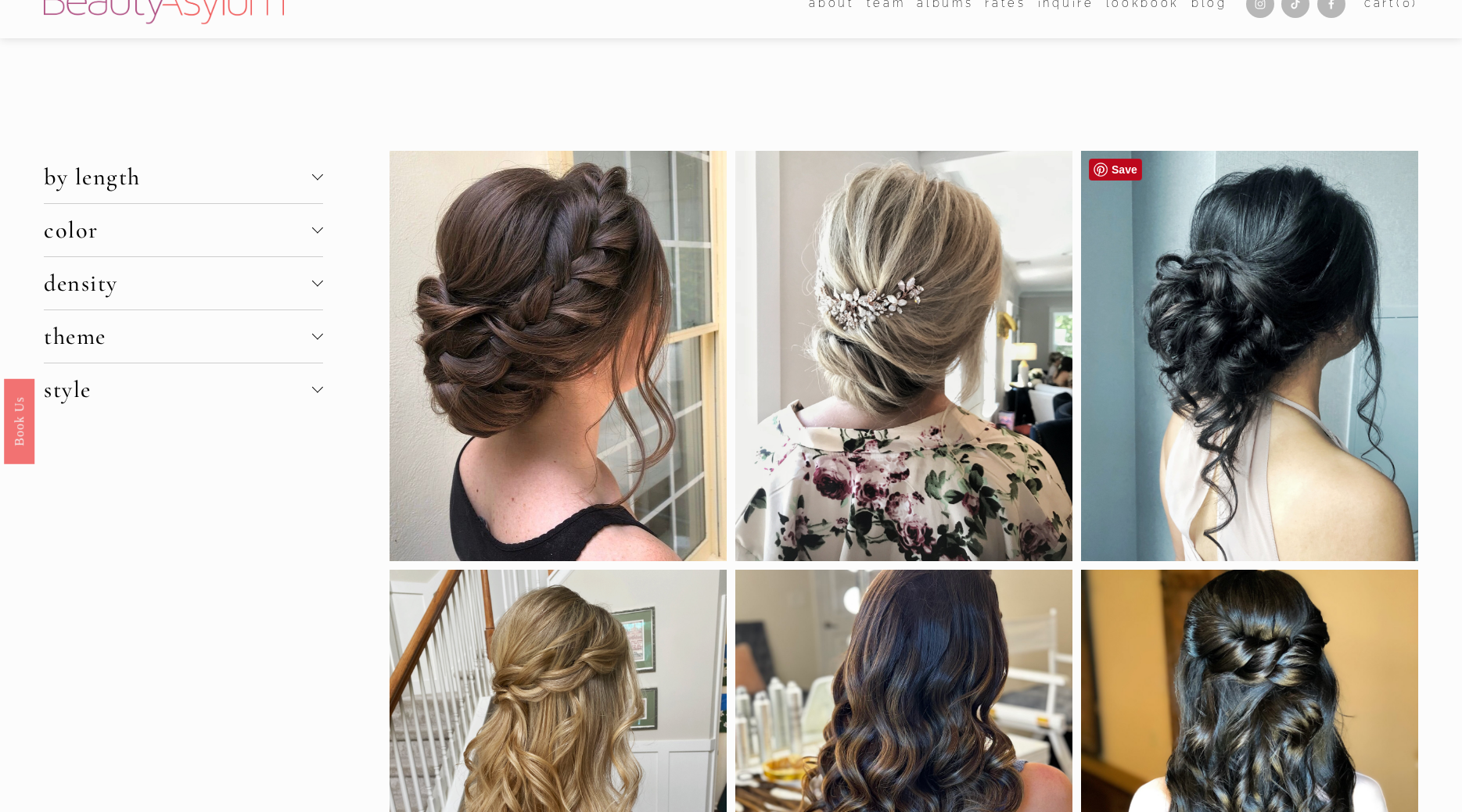
scroll to position [0, 0]
